Goal: Information Seeking & Learning: Learn about a topic

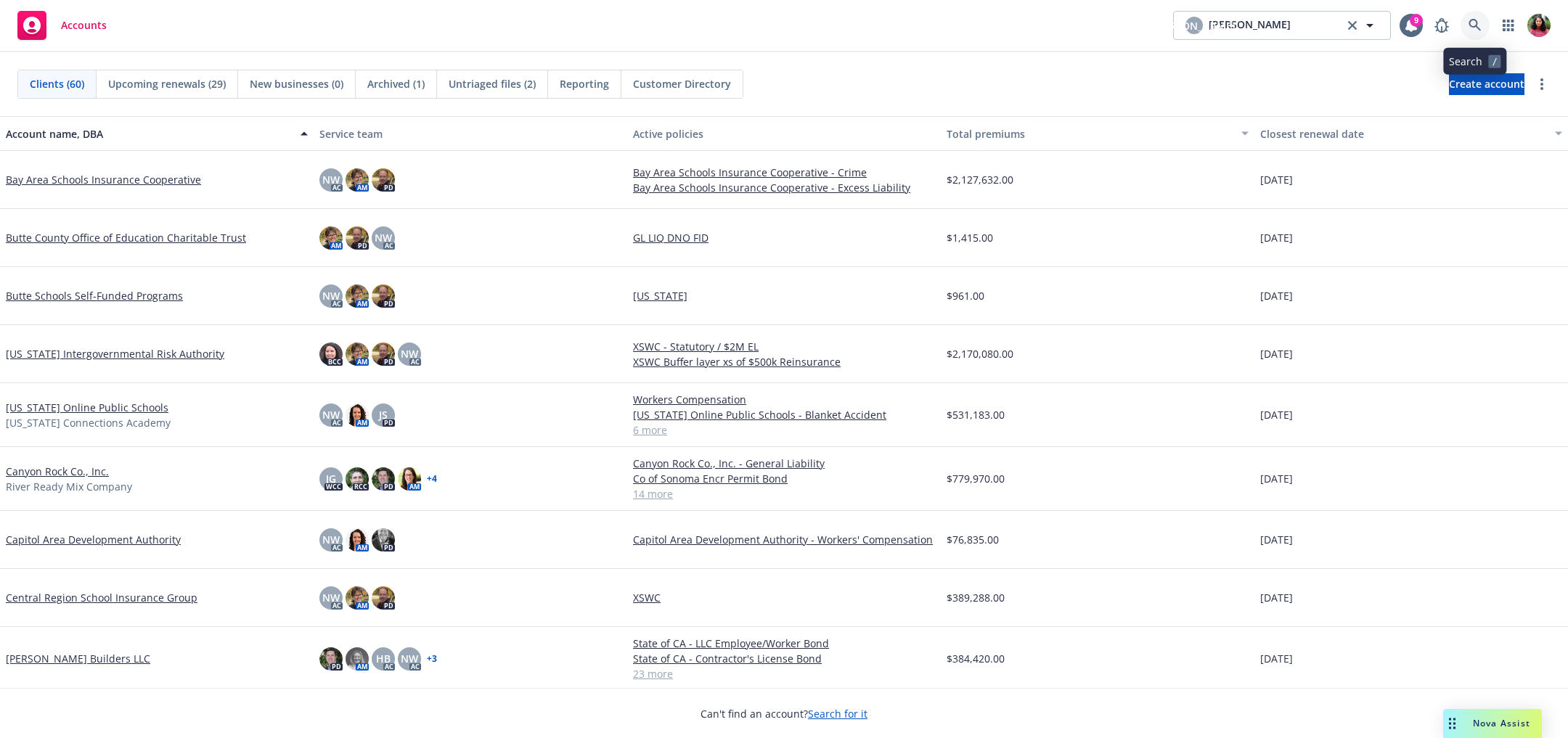
click at [1473, 22] on icon at bounding box center [1475, 25] width 13 height 13
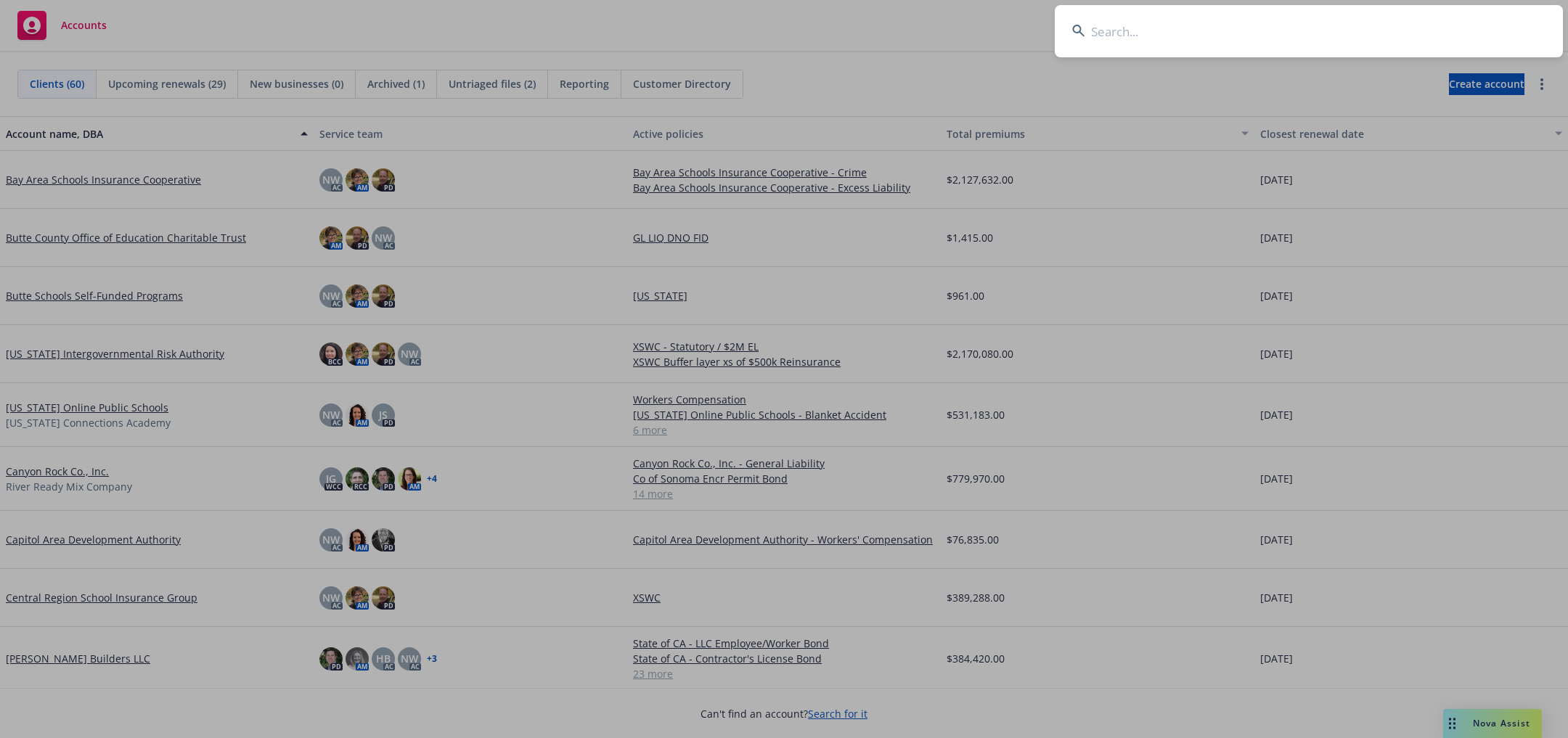
click at [1356, 43] on input at bounding box center [1309, 32] width 508 height 52
type input "mntn"
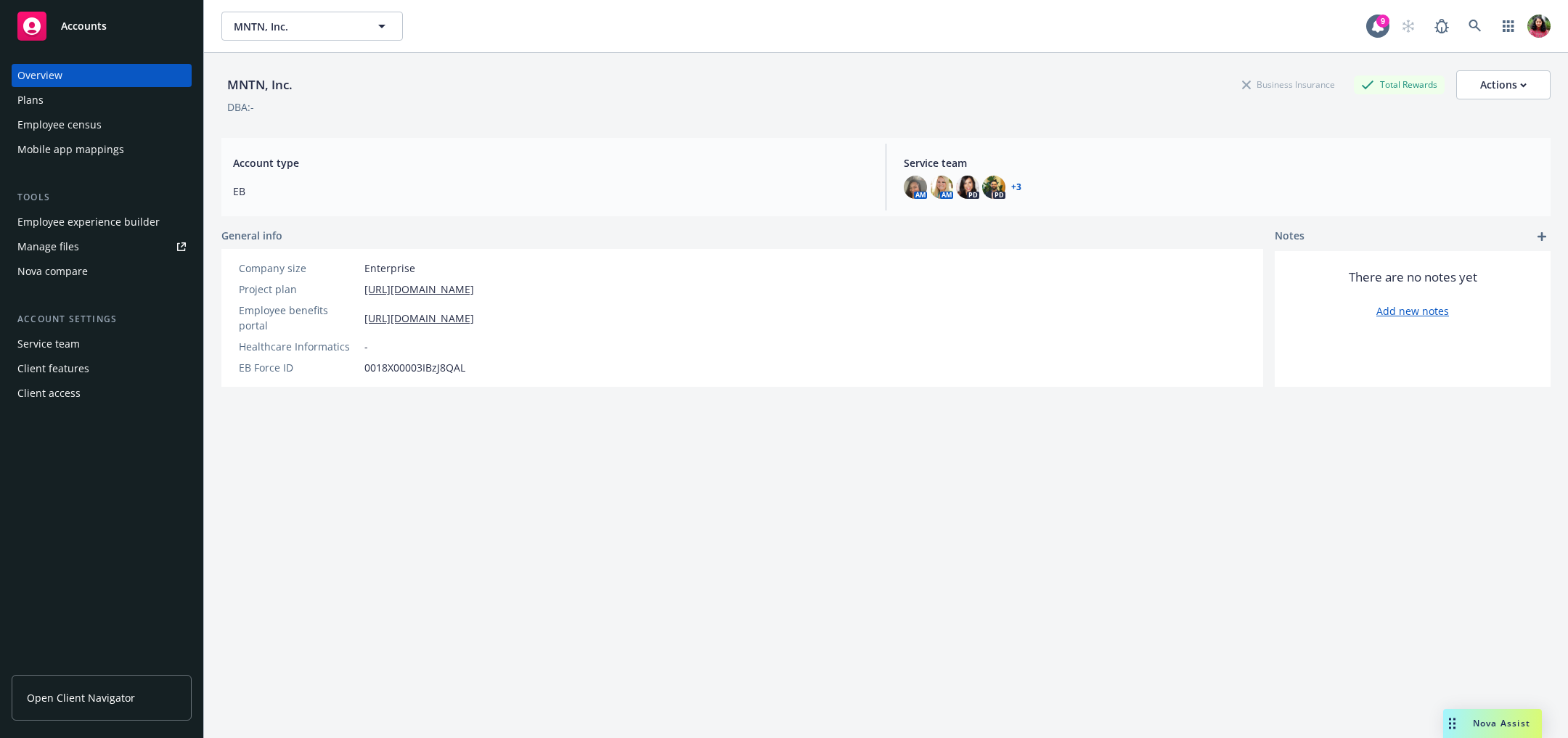
click at [30, 96] on div "Plans" at bounding box center [31, 100] width 26 height 23
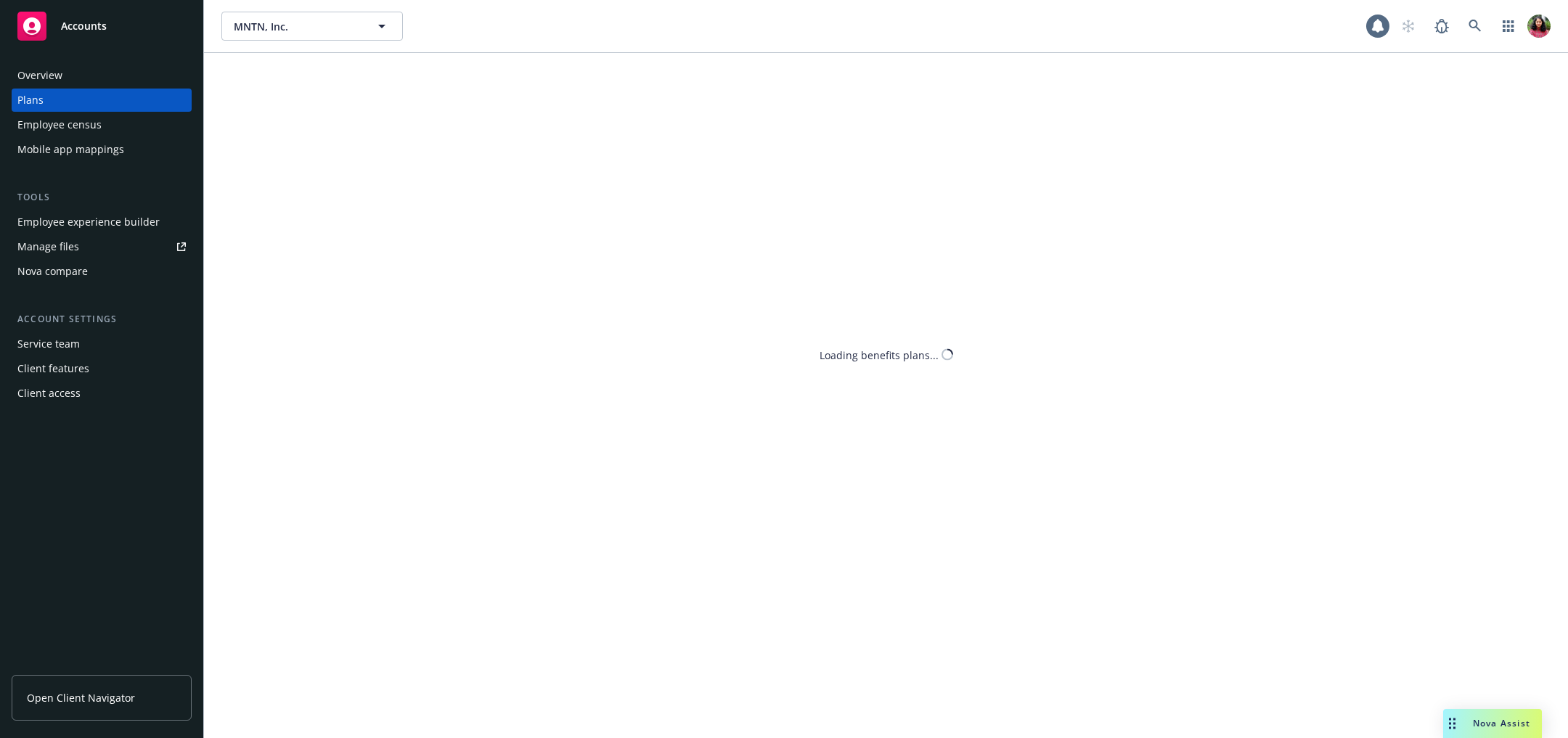
click at [41, 124] on div "Employee census" at bounding box center [59, 125] width 84 height 23
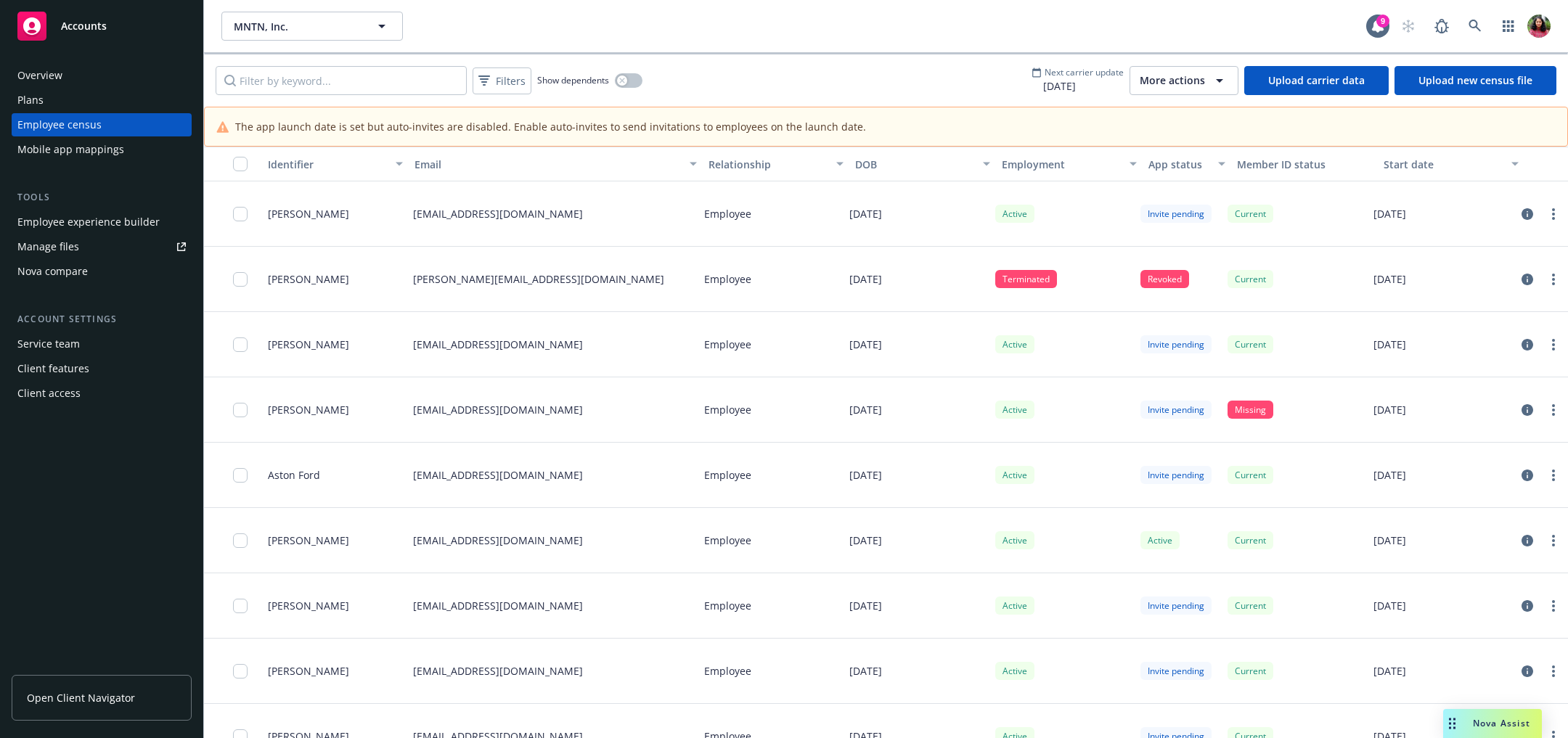
click at [59, 150] on div "Mobile app mappings" at bounding box center [71, 149] width 107 height 23
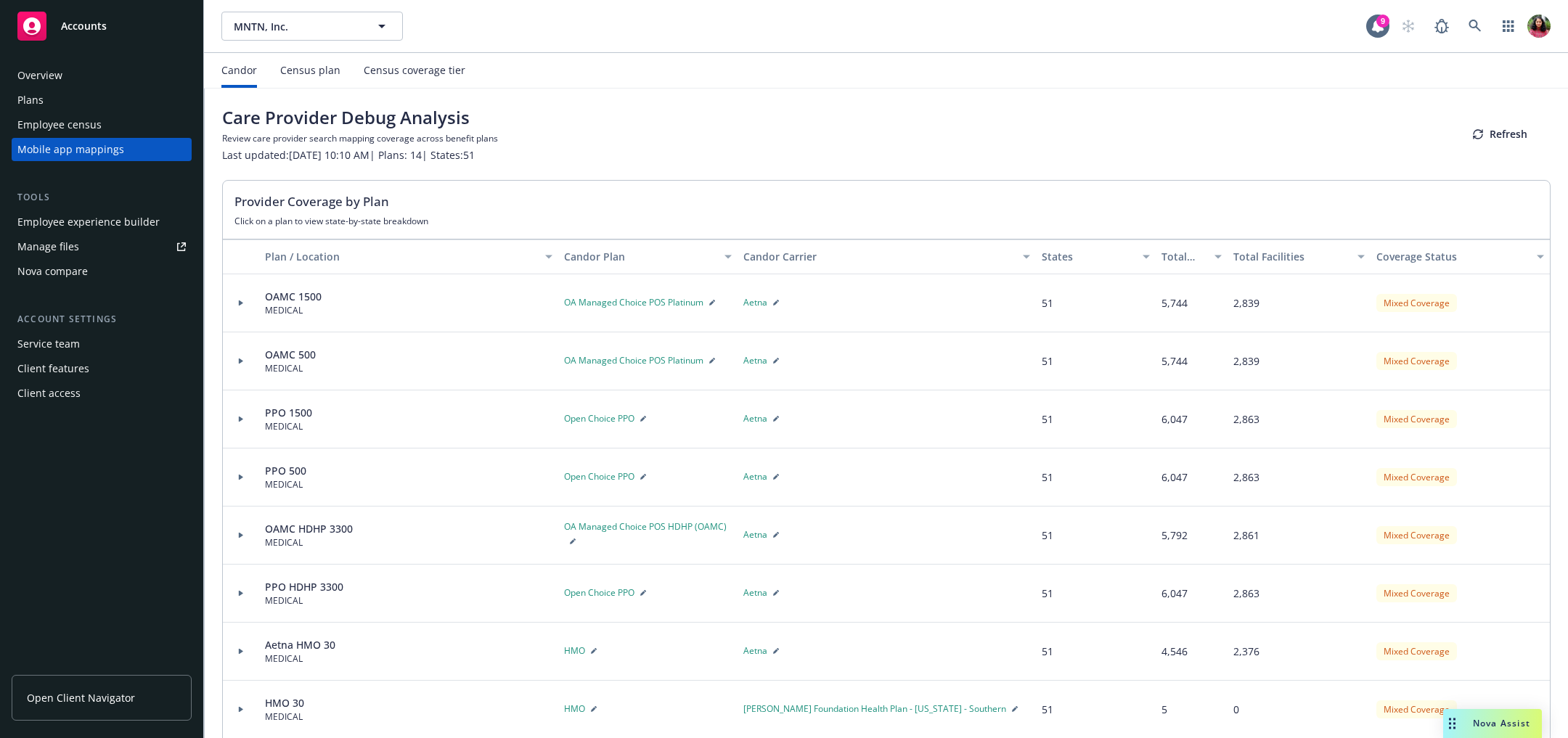
click at [313, 80] on div "Census plan" at bounding box center [310, 70] width 60 height 35
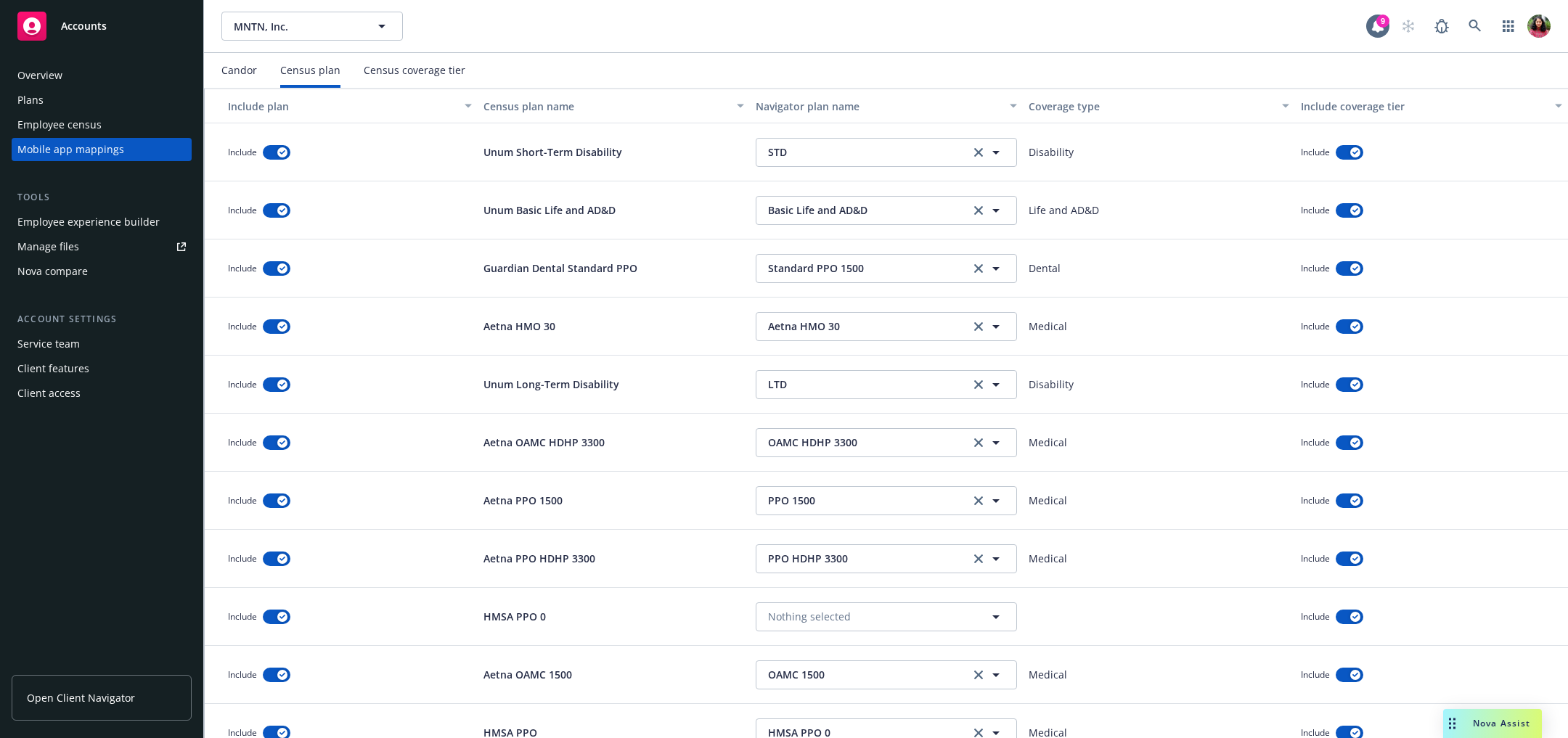
click at [418, 65] on div "Census coverage tier" at bounding box center [415, 70] width 102 height 12
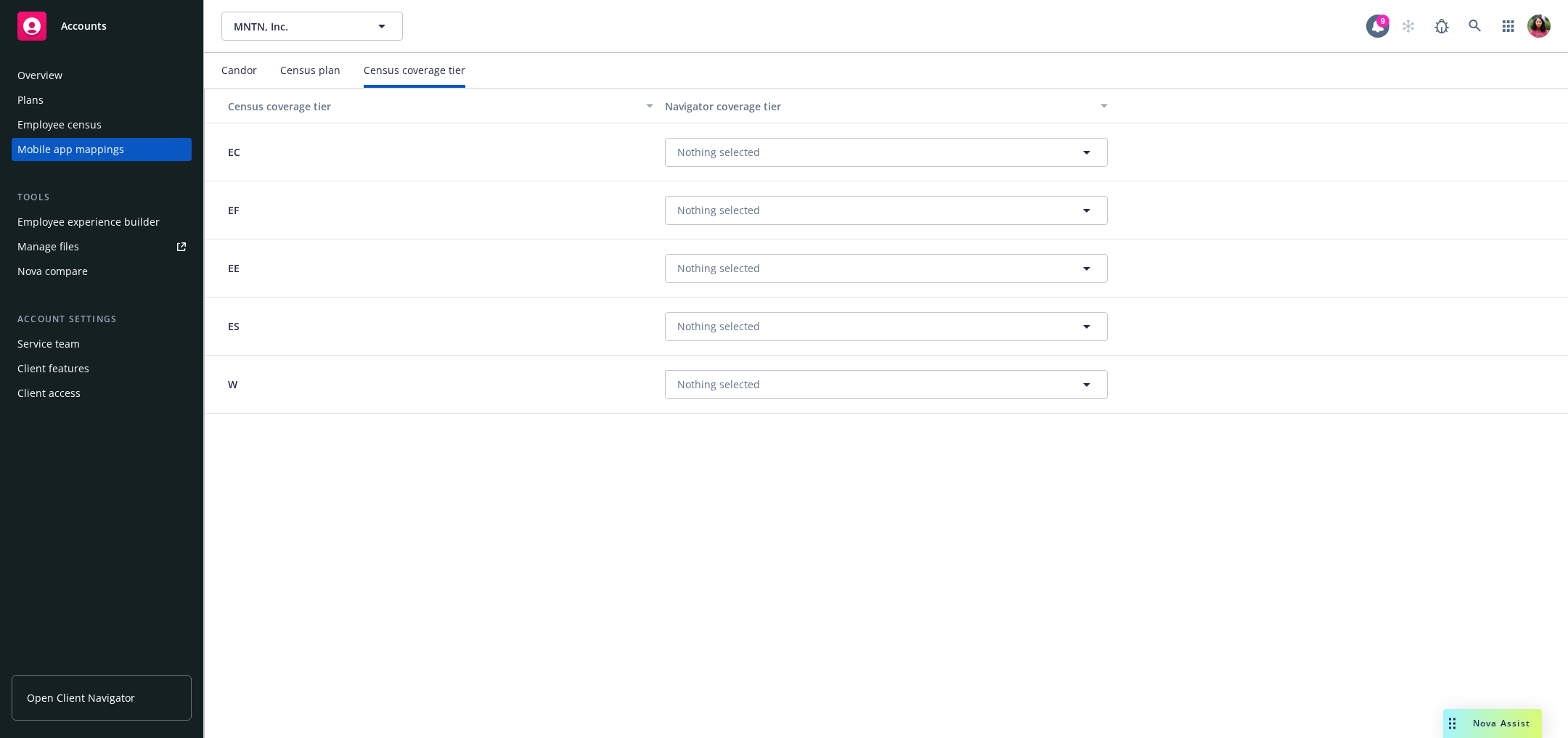
click at [319, 68] on div "Census plan" at bounding box center [310, 70] width 60 height 12
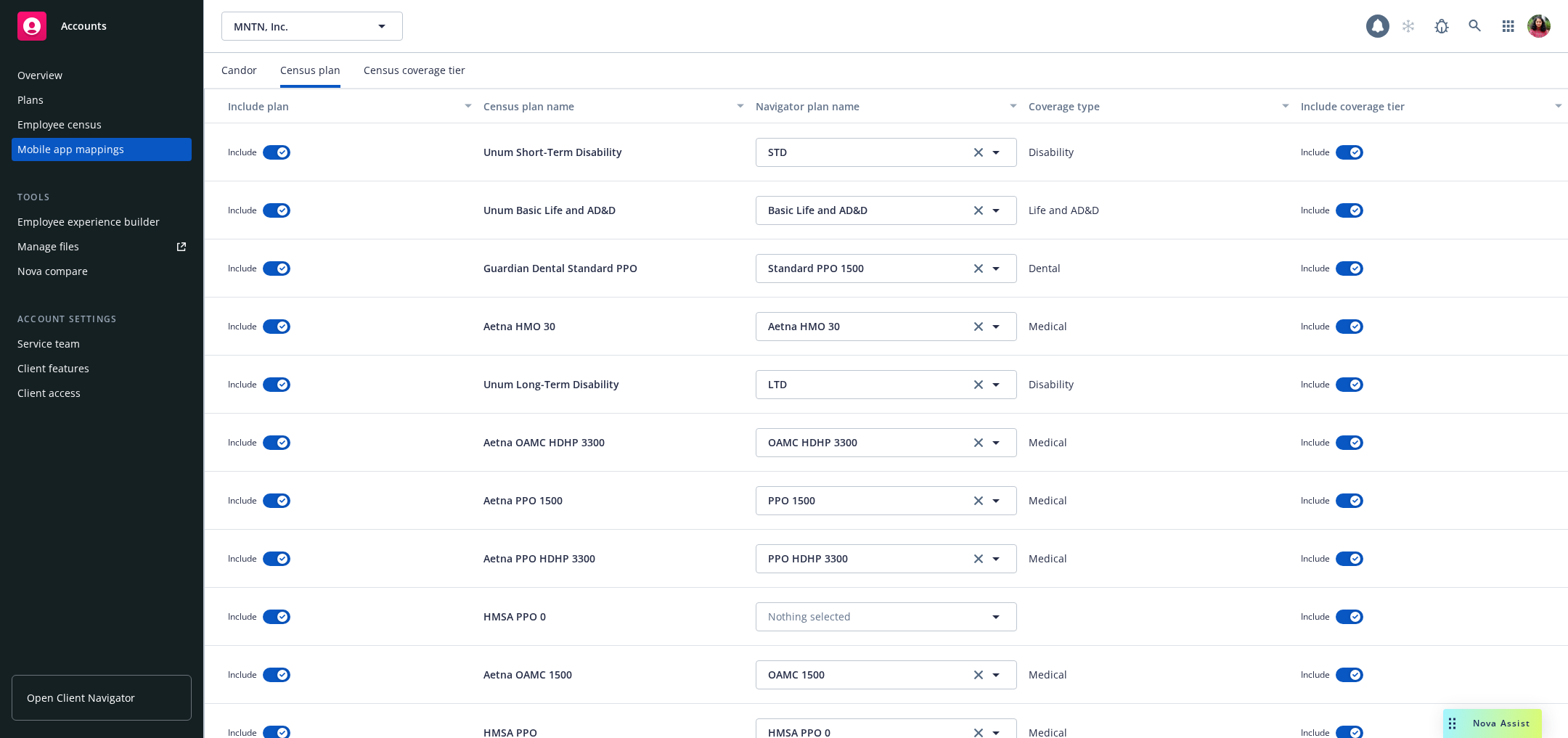
click at [86, 102] on div "Plans" at bounding box center [102, 100] width 169 height 23
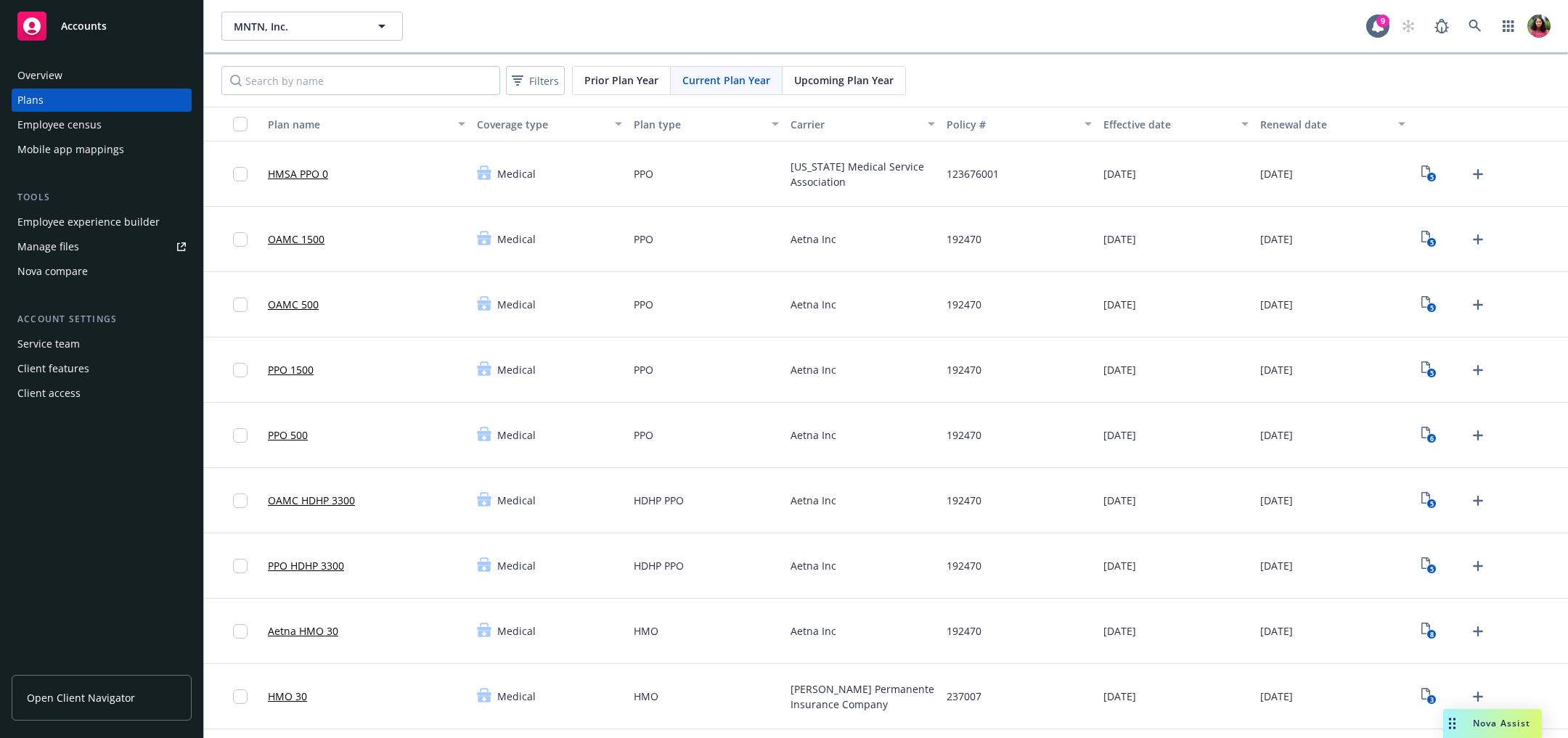
click at [59, 123] on div "Employee census" at bounding box center [59, 125] width 84 height 23
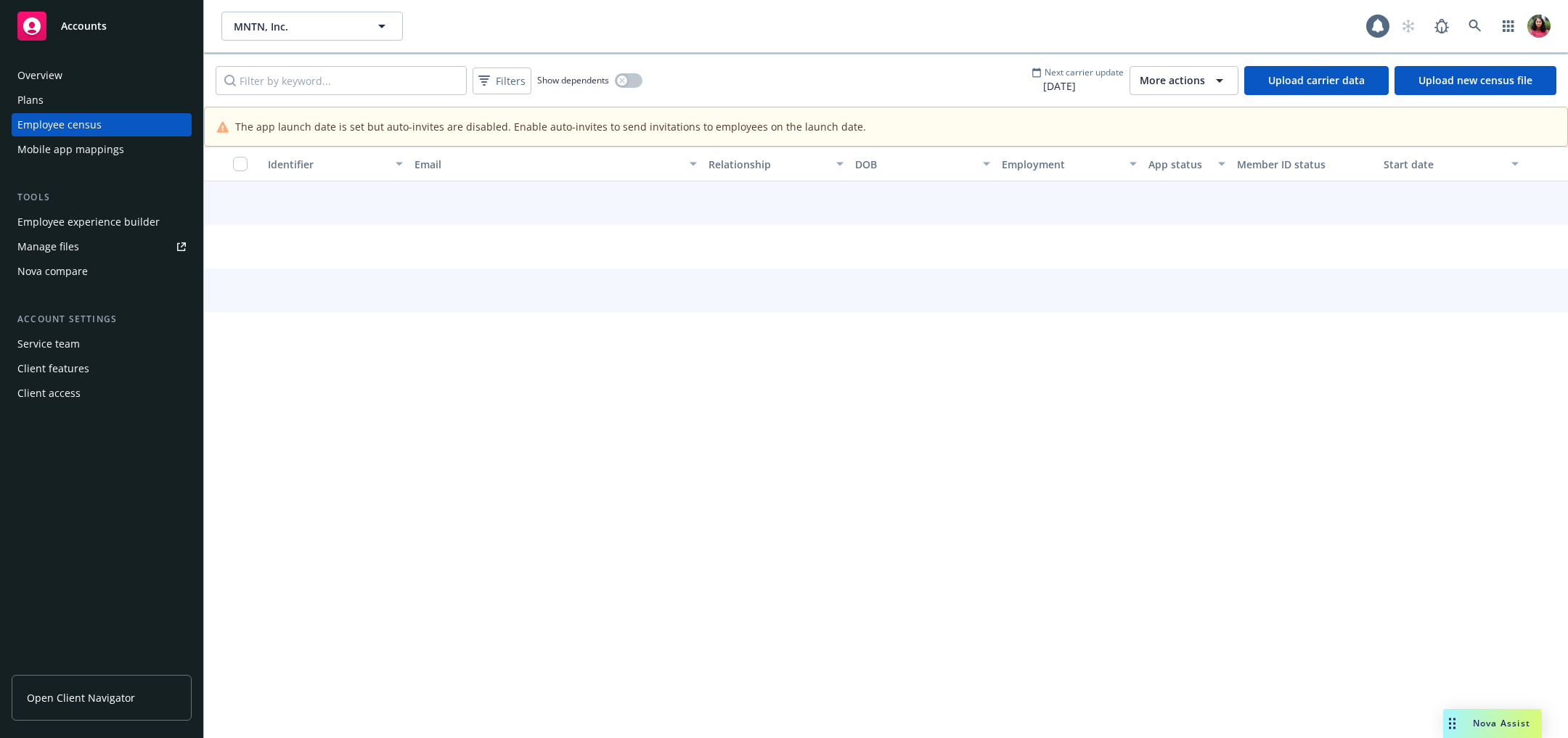
click at [58, 107] on div "Plans" at bounding box center [102, 100] width 169 height 23
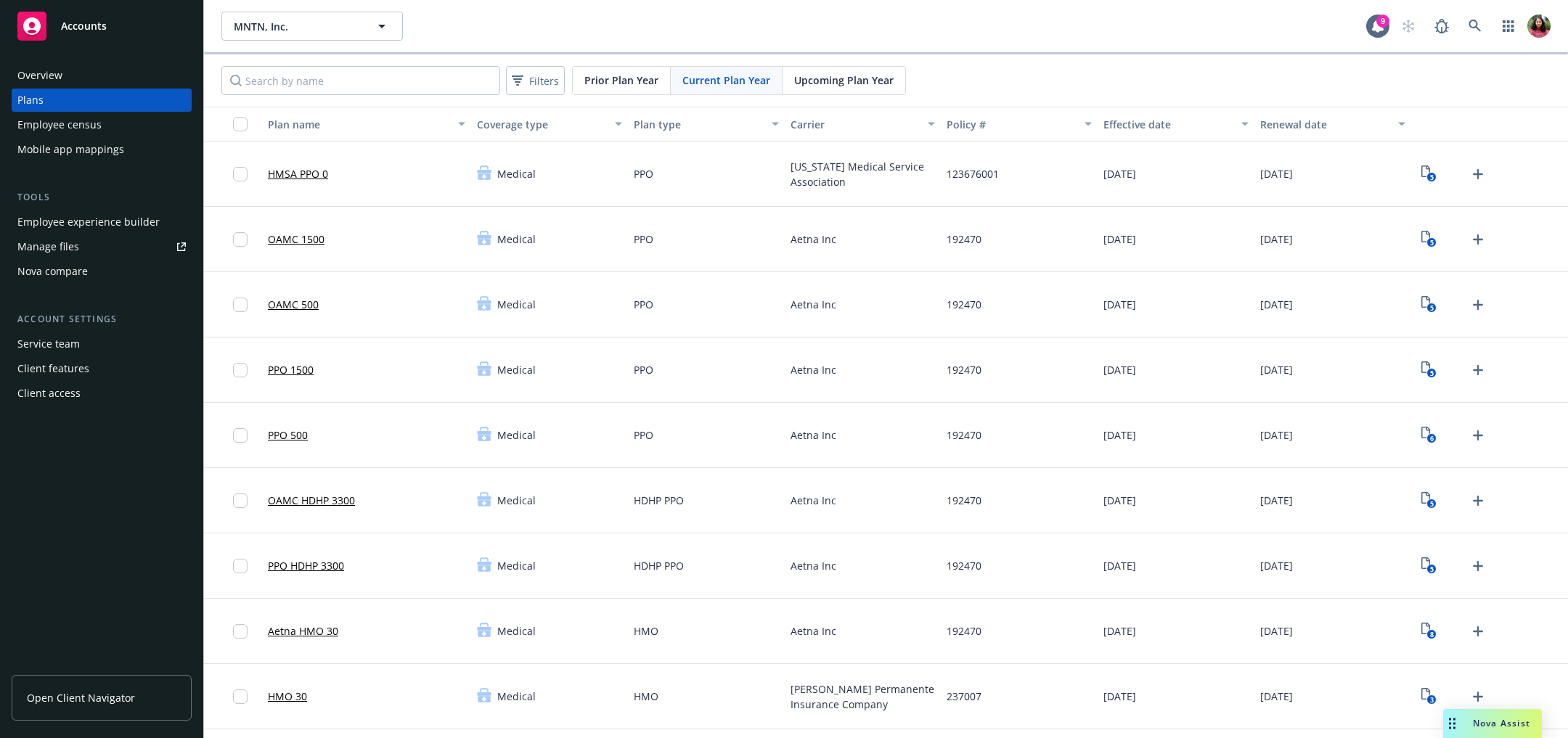
click at [51, 75] on div "Overview" at bounding box center [40, 75] width 45 height 23
